Goal: Information Seeking & Learning: Compare options

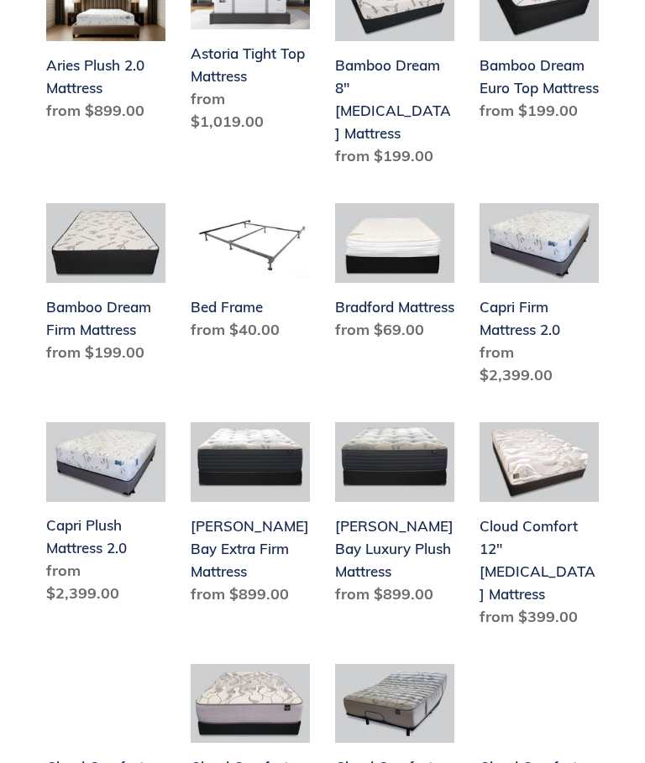
scroll to position [727, 0]
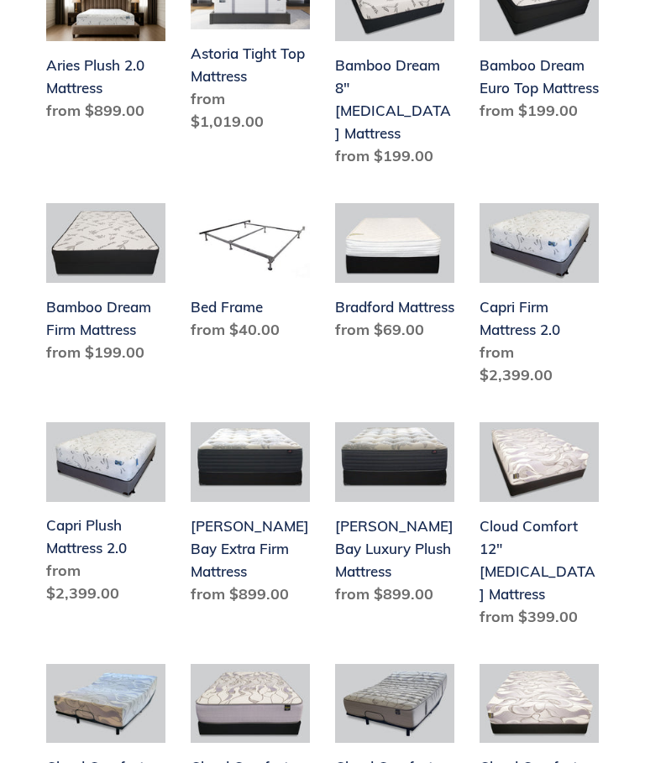
click at [239, 517] on link "[PERSON_NAME] Bay Extra Firm Mattress" at bounding box center [250, 517] width 119 height 190
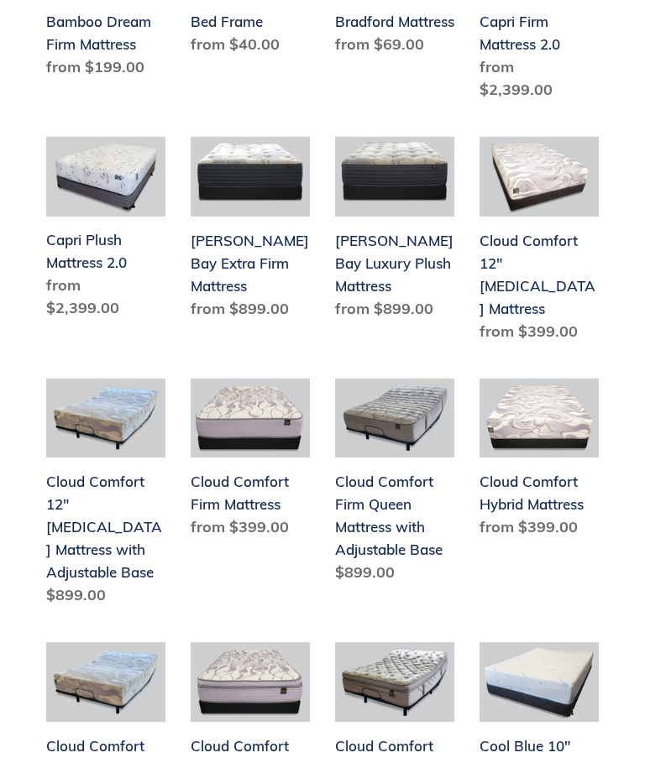
scroll to position [1013, 0]
click at [395, 222] on link "[PERSON_NAME] Bay Luxury Plush Mattress" at bounding box center [394, 232] width 119 height 190
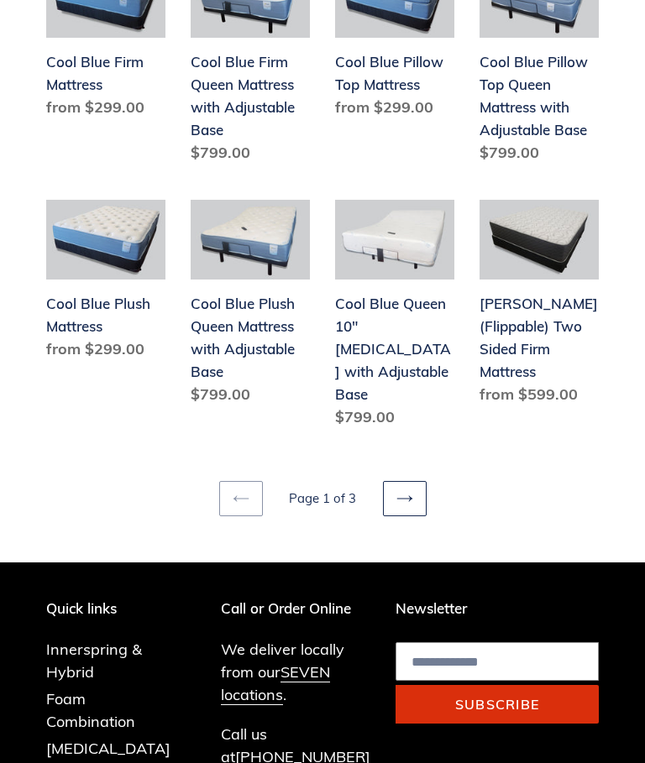
scroll to position [1938, 0]
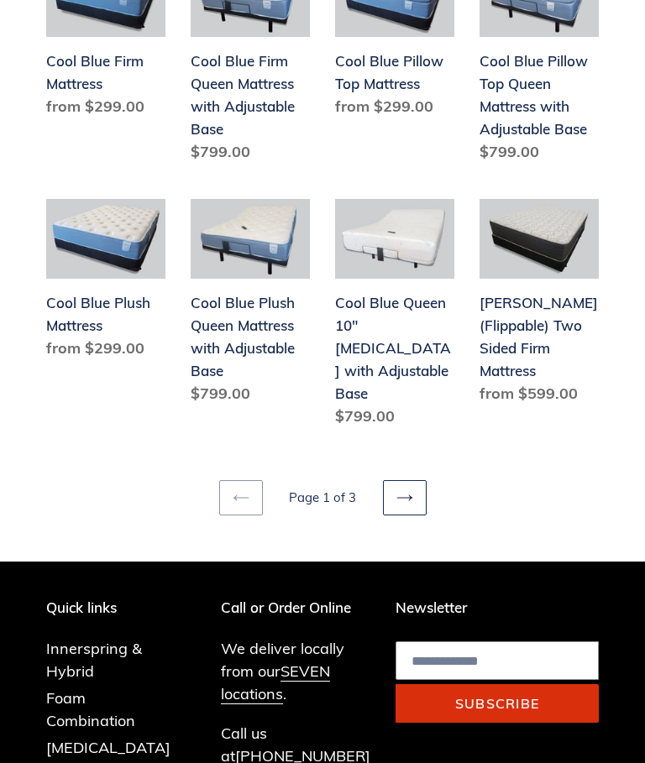
click at [411, 481] on link "Next page" at bounding box center [405, 498] width 44 height 35
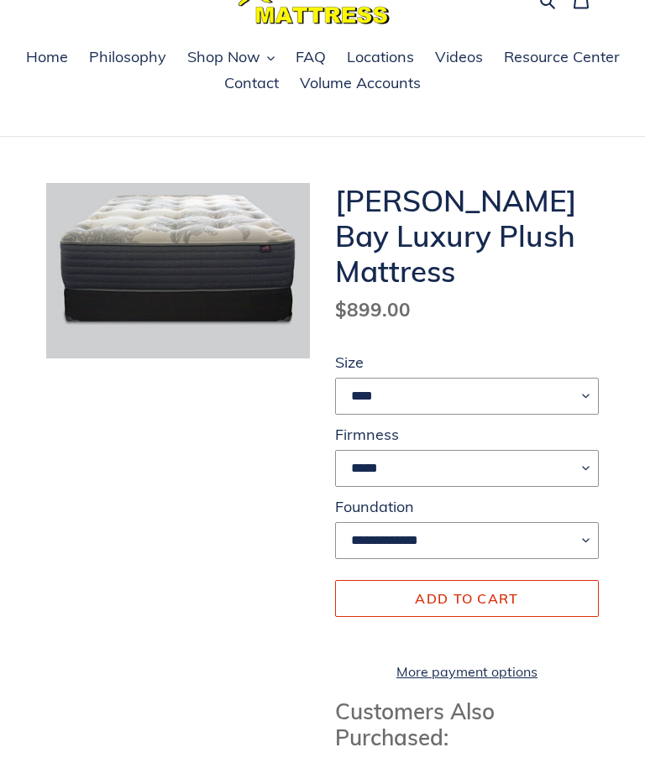
scroll to position [66, 0]
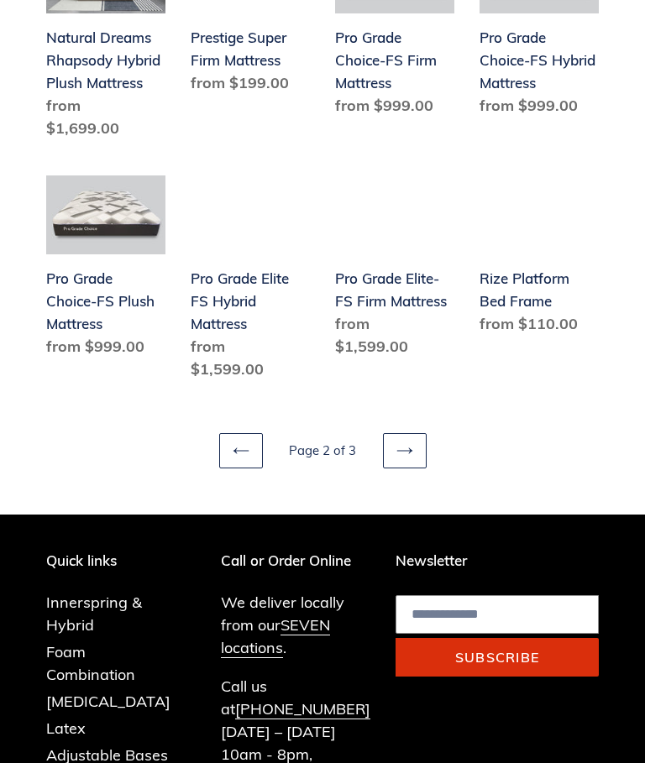
scroll to position [1951, 0]
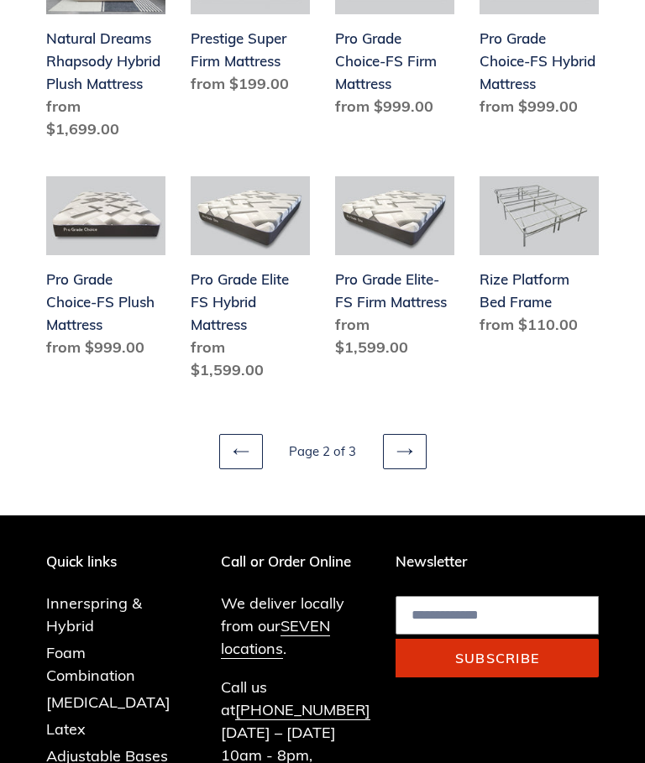
click at [406, 441] on link "Next page" at bounding box center [405, 451] width 44 height 35
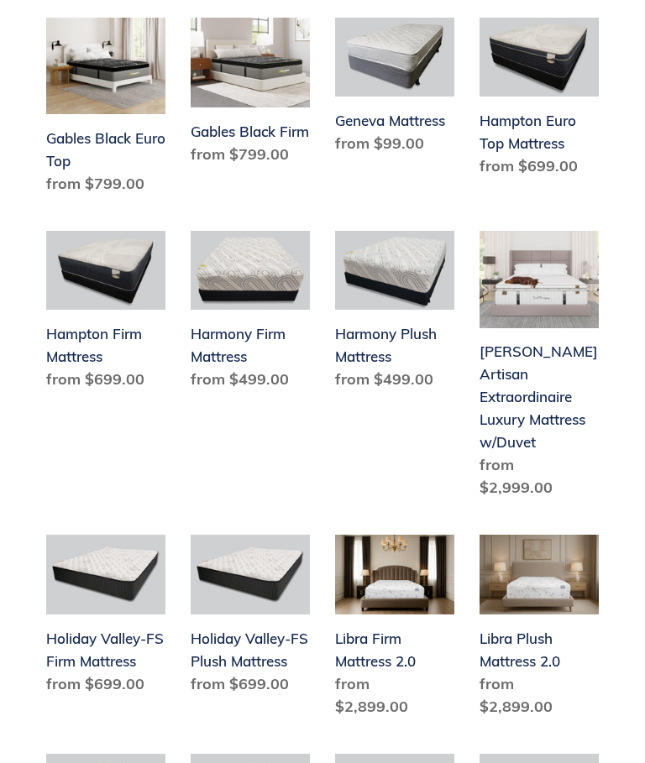
scroll to position [671, 0]
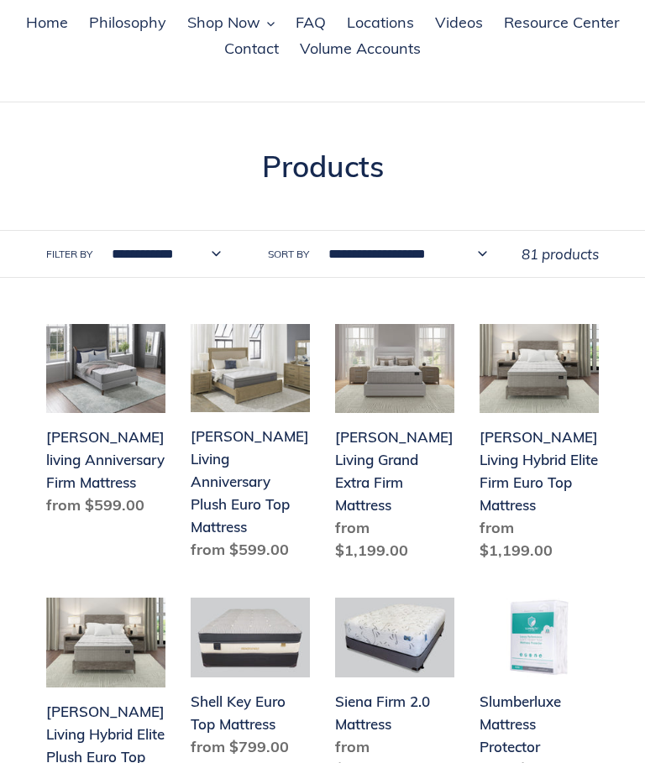
scroll to position [126, 0]
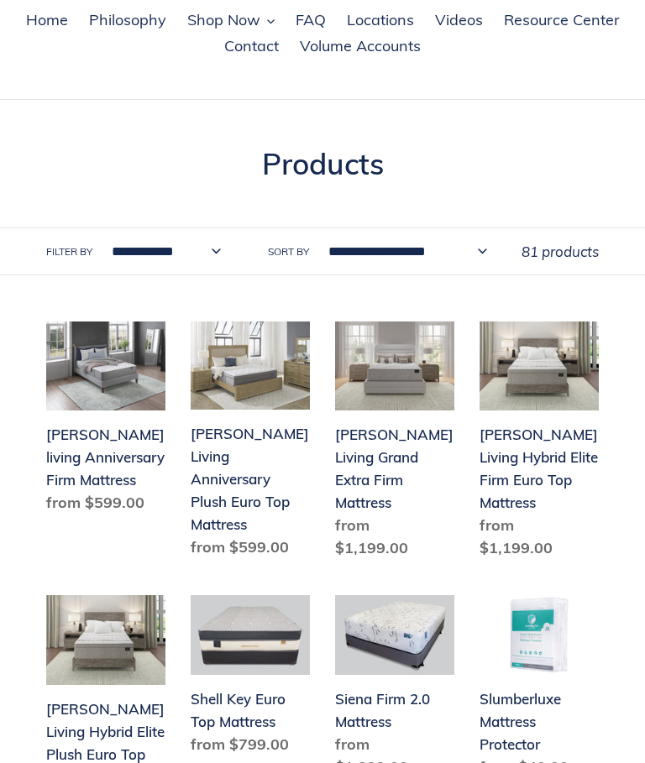
click at [400, 456] on link "Scott Living Grand Extra Firm Mattress" at bounding box center [394, 444] width 119 height 245
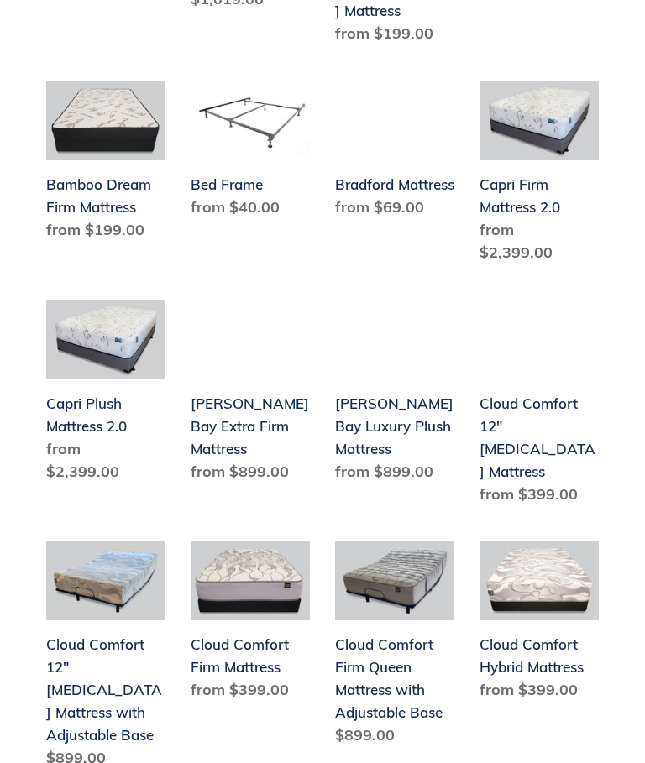
scroll to position [850, 0]
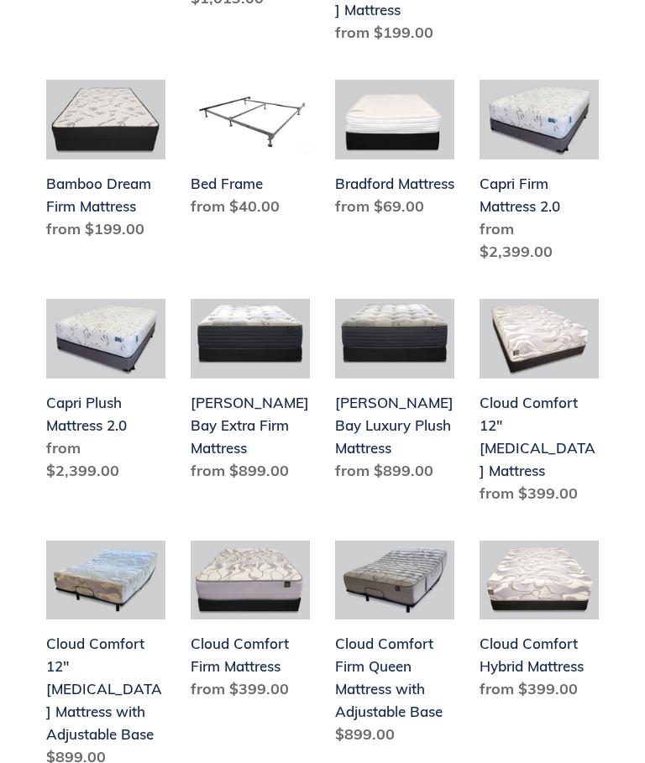
click at [245, 382] on link "[PERSON_NAME] Bay Extra Firm Mattress" at bounding box center [250, 394] width 119 height 190
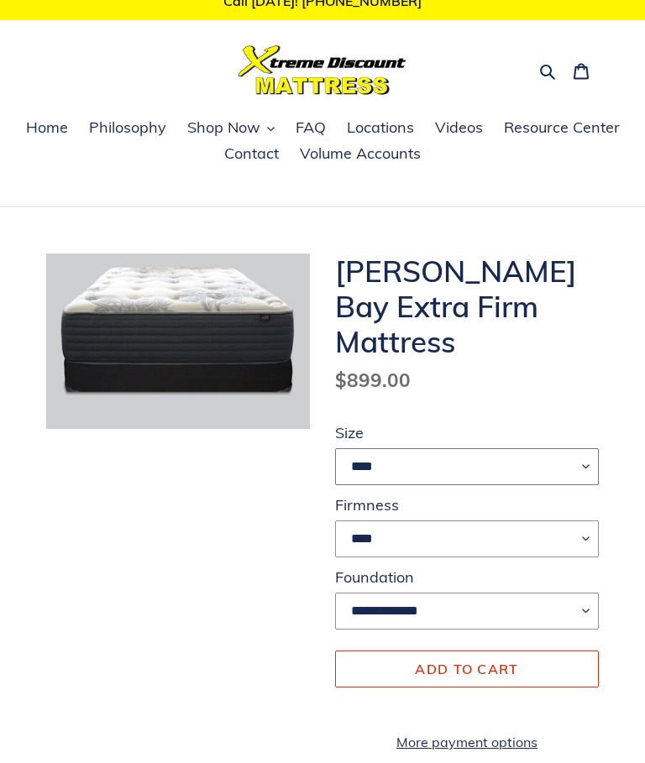
click at [593, 461] on select "**** **** ***** ****" at bounding box center [467, 467] width 264 height 37
select select "*****"
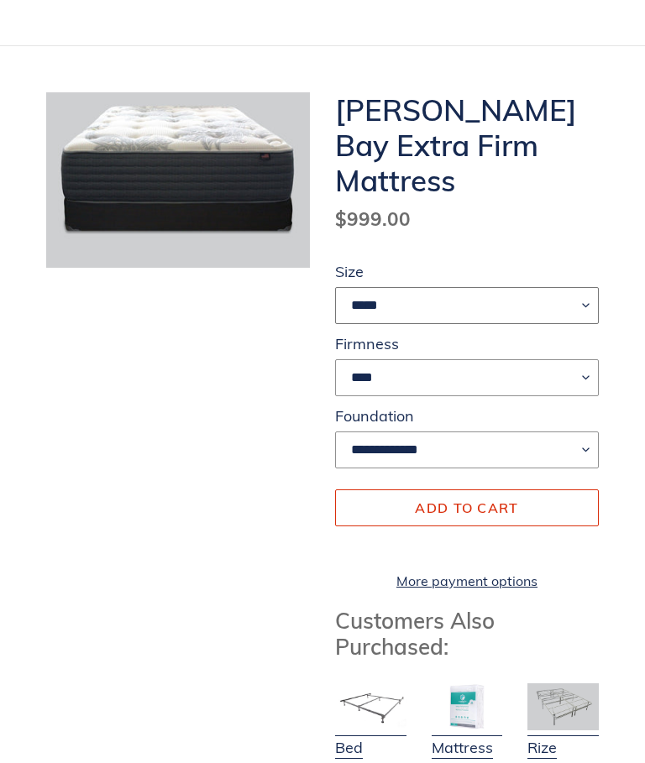
scroll to position [190, 0]
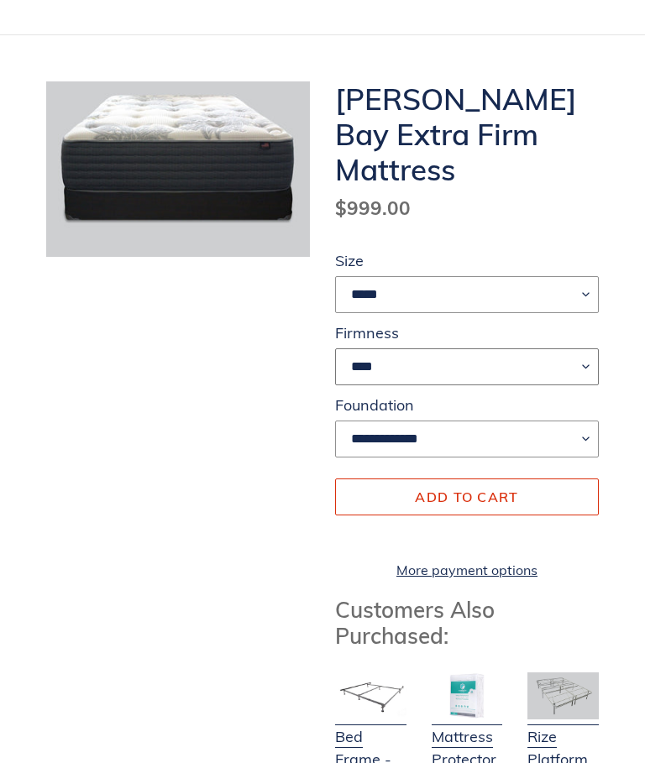
click at [578, 364] on select "****" at bounding box center [467, 367] width 264 height 37
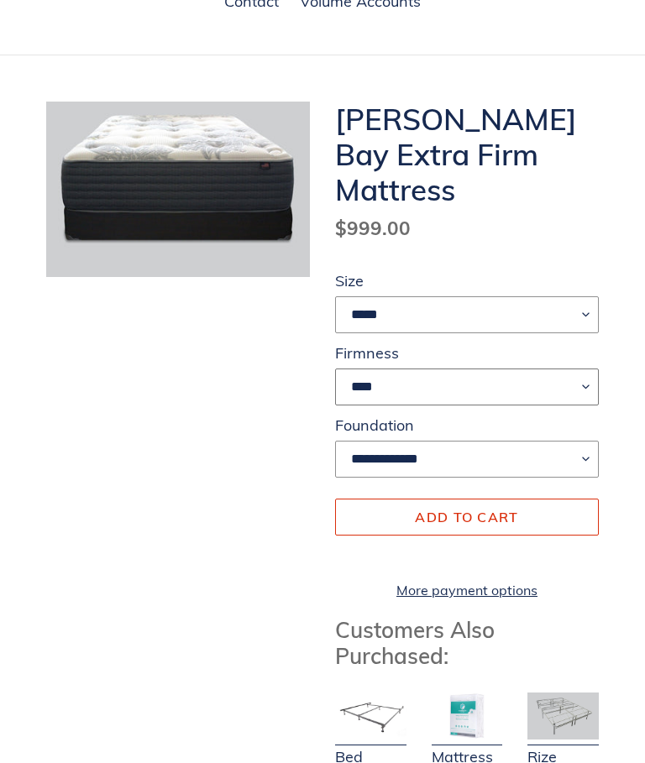
scroll to position [0, 0]
